Goal: Task Accomplishment & Management: Manage account settings

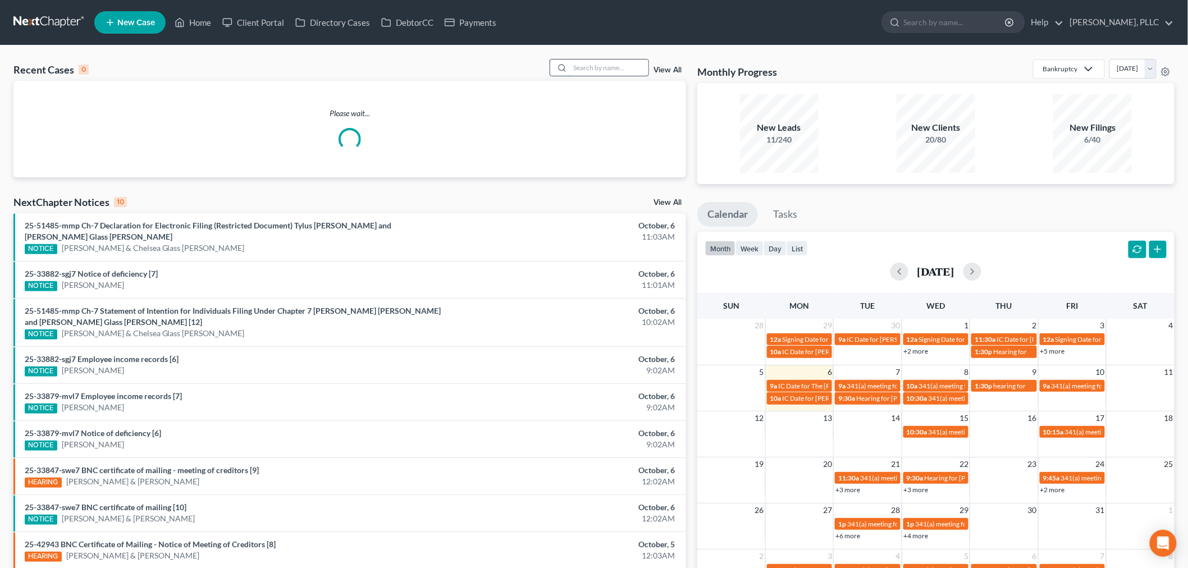
click at [603, 68] on input "search" at bounding box center [609, 68] width 79 height 16
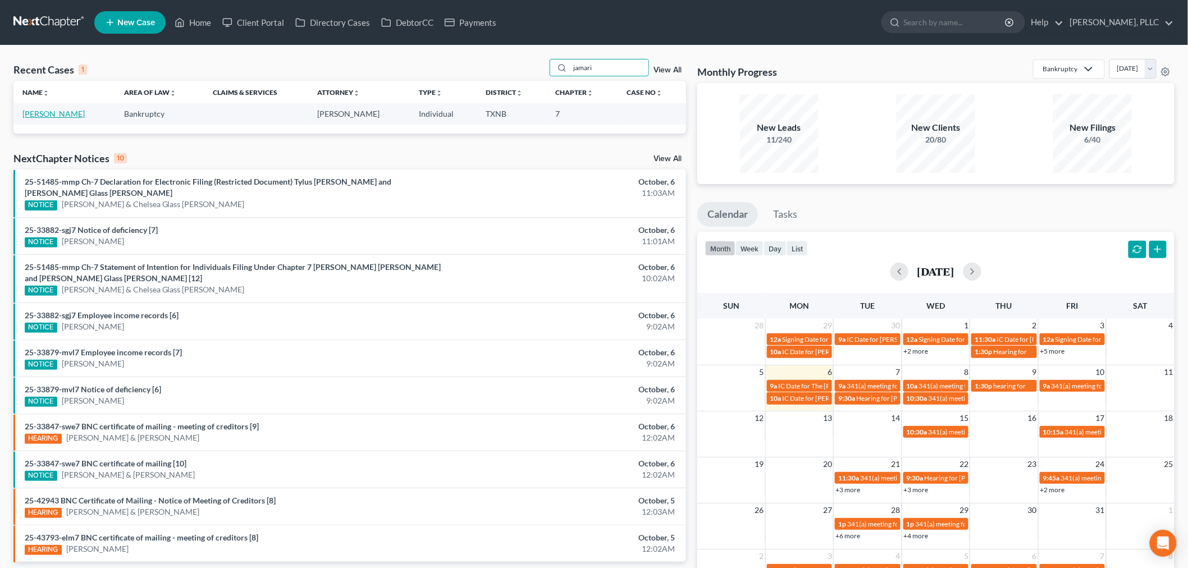
type input "jamari"
click at [58, 116] on link "[PERSON_NAME]" at bounding box center [53, 114] width 62 height 10
select select "4"
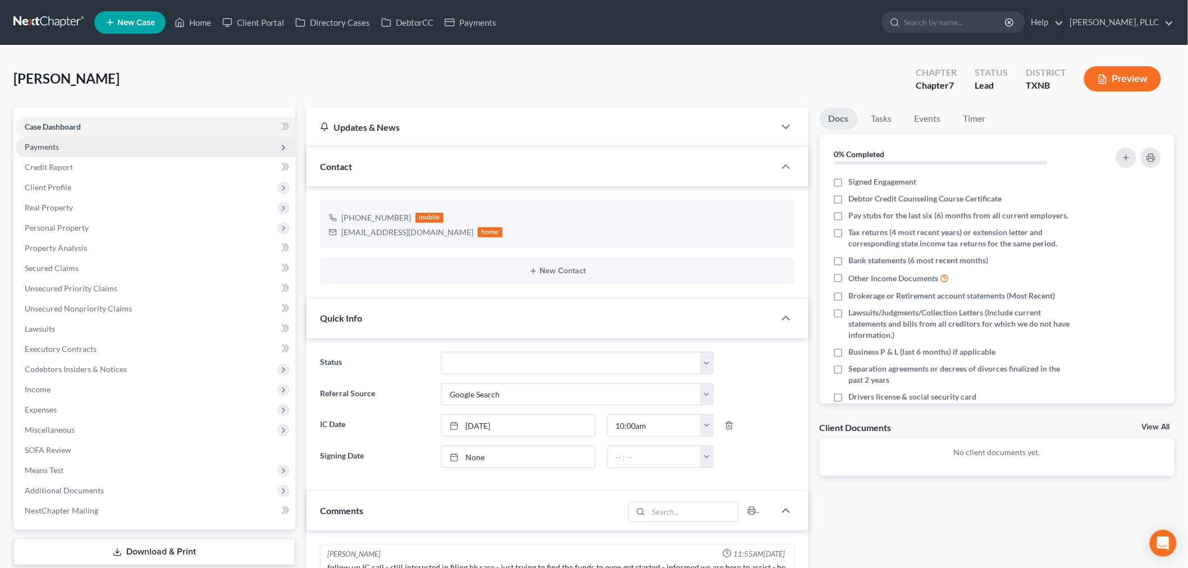
click at [51, 147] on span "Payments" at bounding box center [42, 147] width 34 height 10
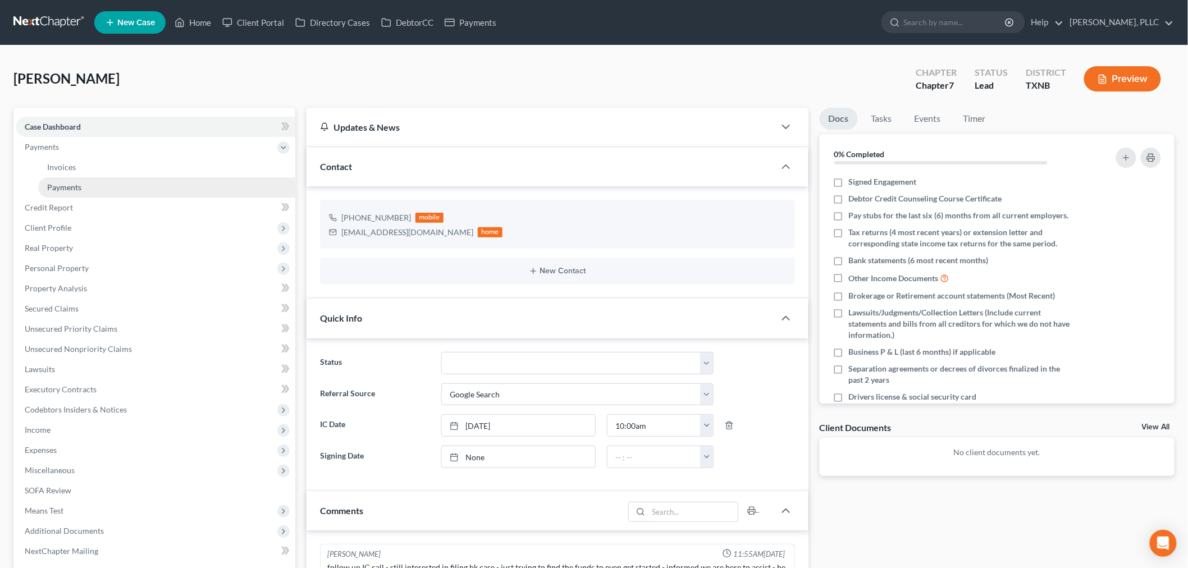
click at [66, 188] on span "Payments" at bounding box center [64, 187] width 34 height 10
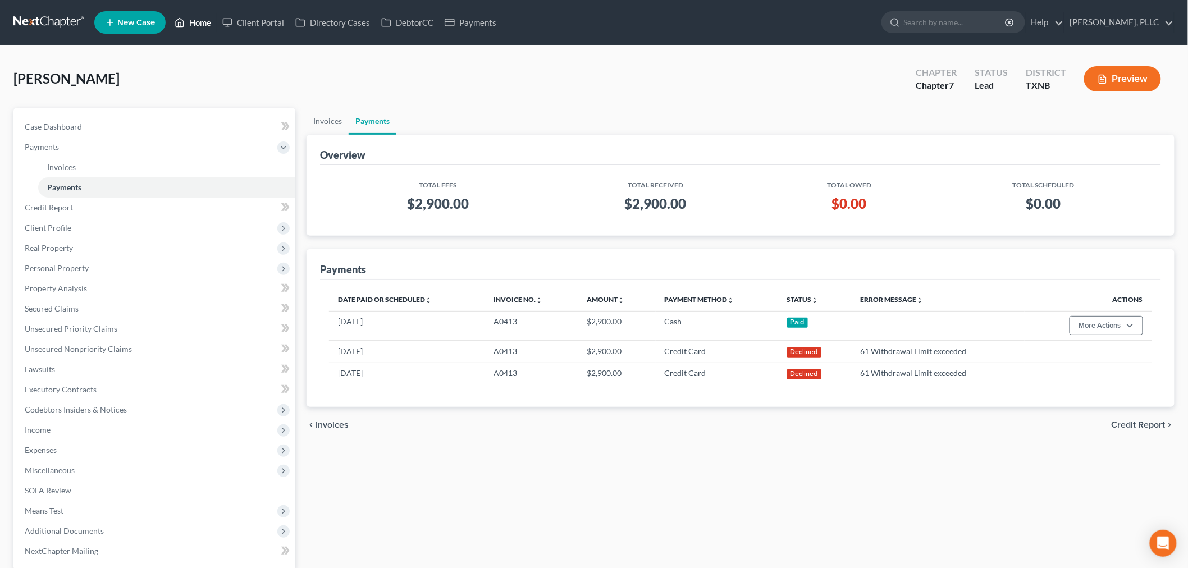
click at [207, 20] on link "Home" at bounding box center [193, 22] width 48 height 20
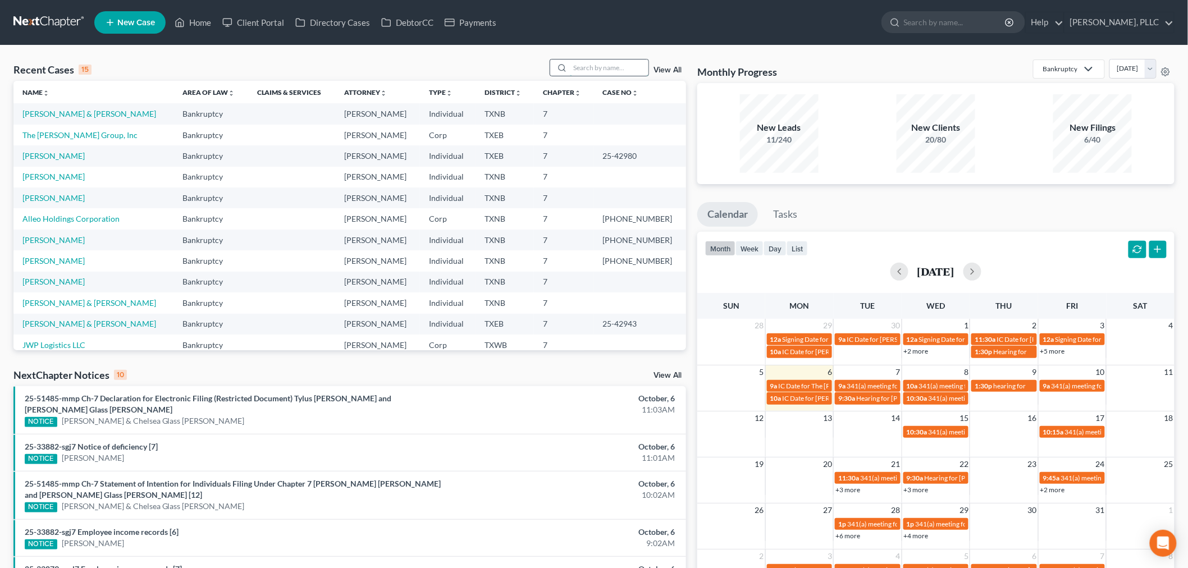
click at [599, 70] on input "search" at bounding box center [609, 68] width 79 height 16
click at [64, 262] on link "[PERSON_NAME]" at bounding box center [53, 261] width 62 height 10
select select "4"
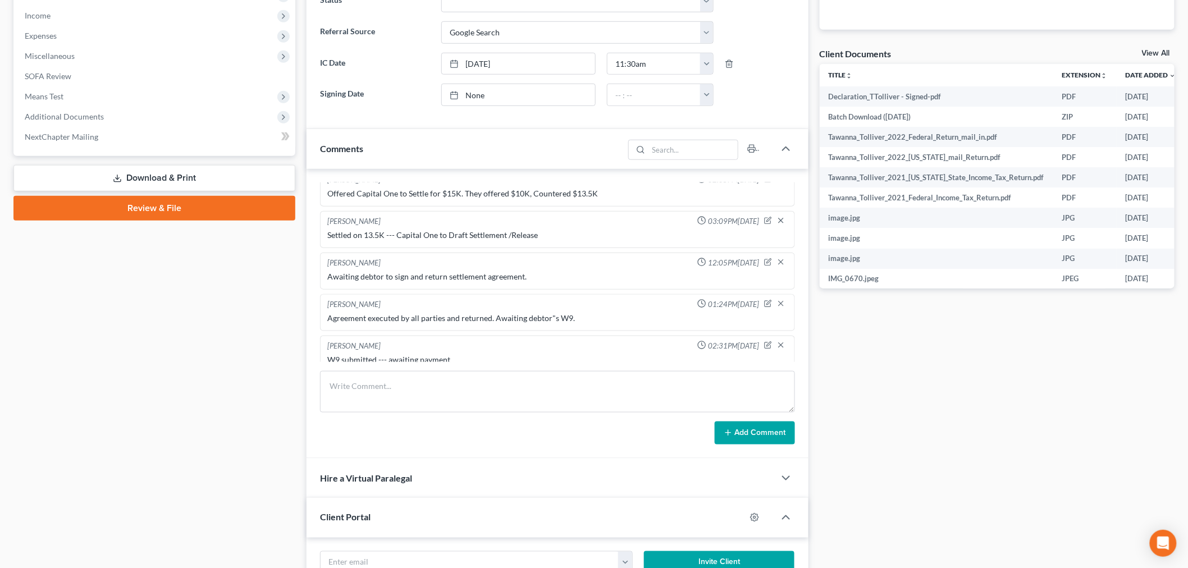
scroll to position [554, 0]
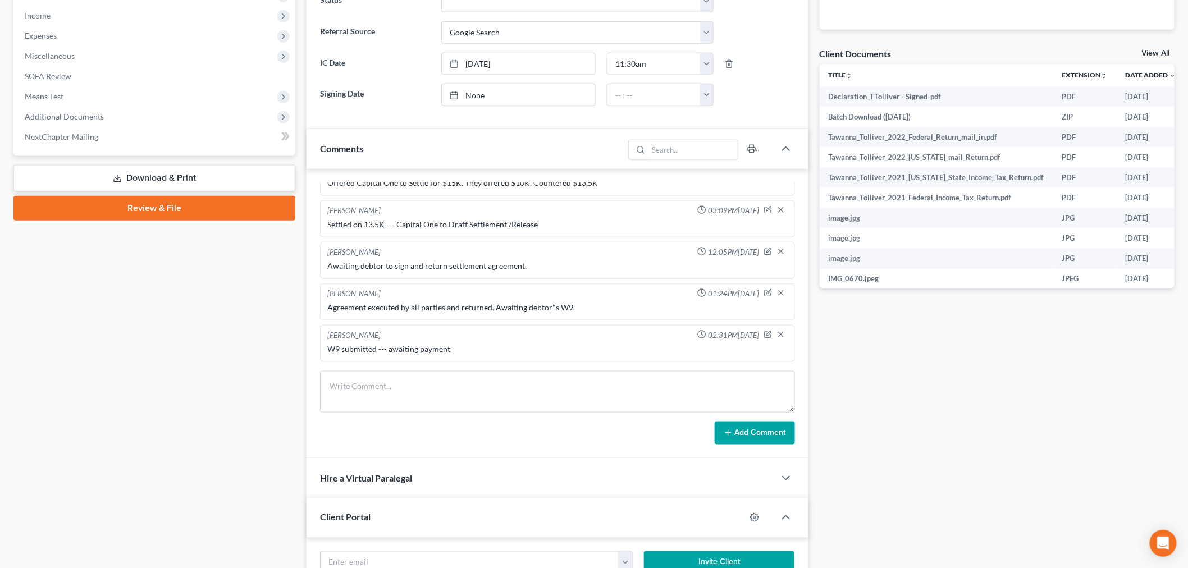
click at [955, 360] on div "Docs Tasks Events Timer 9% Completed Nothing here yet! Signed Engagement Debtor…" at bounding box center [997, 239] width 367 height 1011
click at [222, 266] on div "Case Dashboard Payments Invoices Payments Payments Credit Report Client Profile" at bounding box center [154, 239] width 293 height 1011
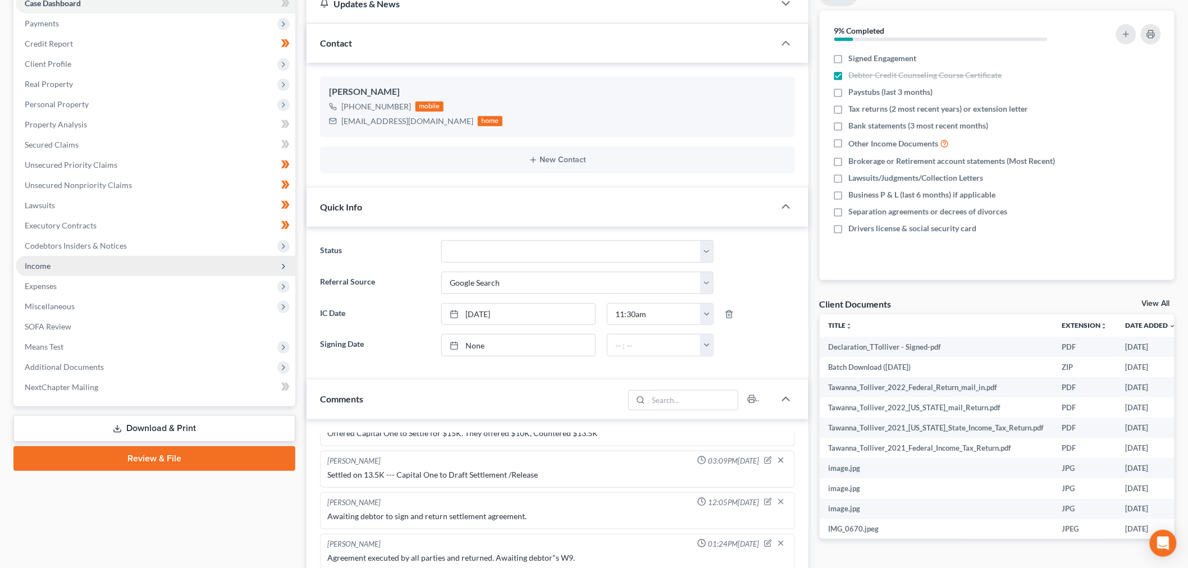
scroll to position [0, 0]
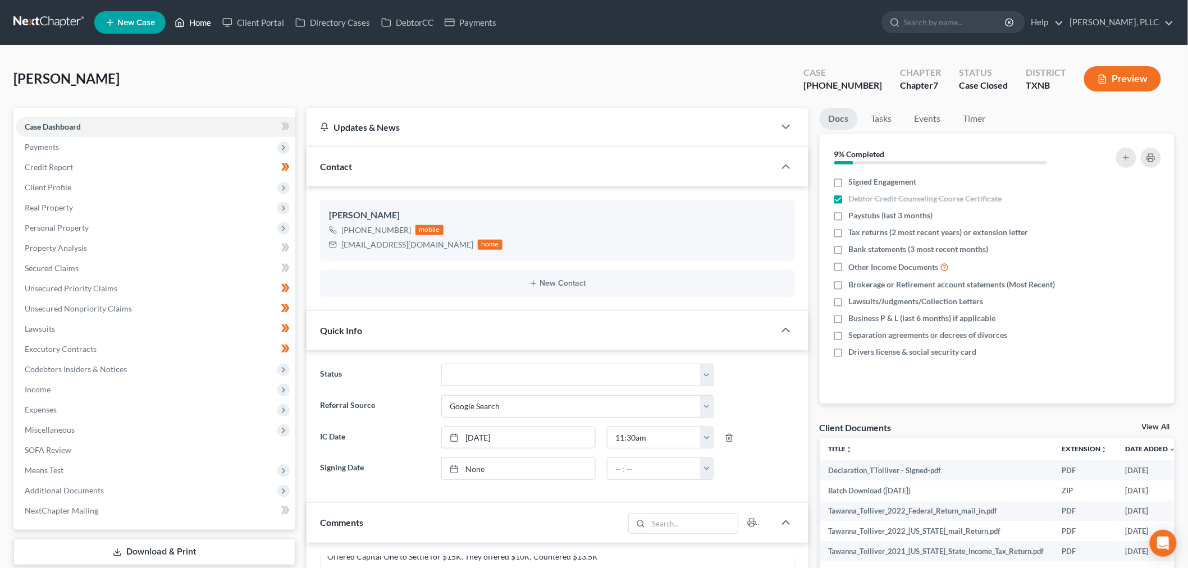
click at [200, 23] on link "Home" at bounding box center [193, 22] width 48 height 20
